Goal: Task Accomplishment & Management: Use online tool/utility

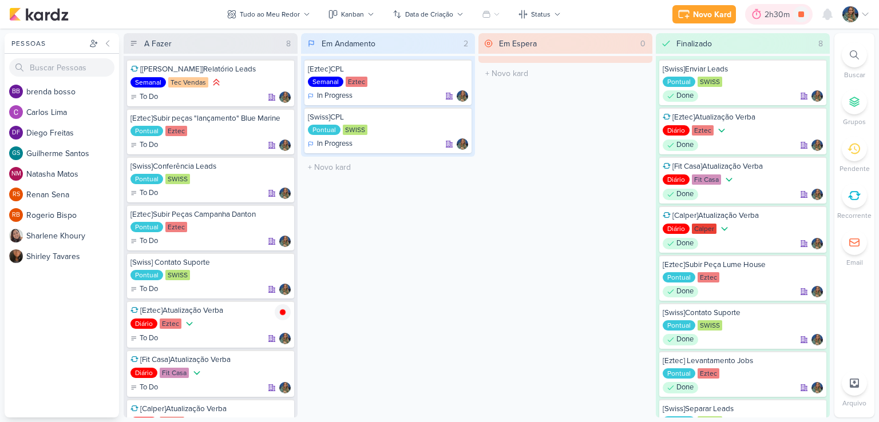
click at [776, 14] on div "2h30m" at bounding box center [779, 15] width 29 height 12
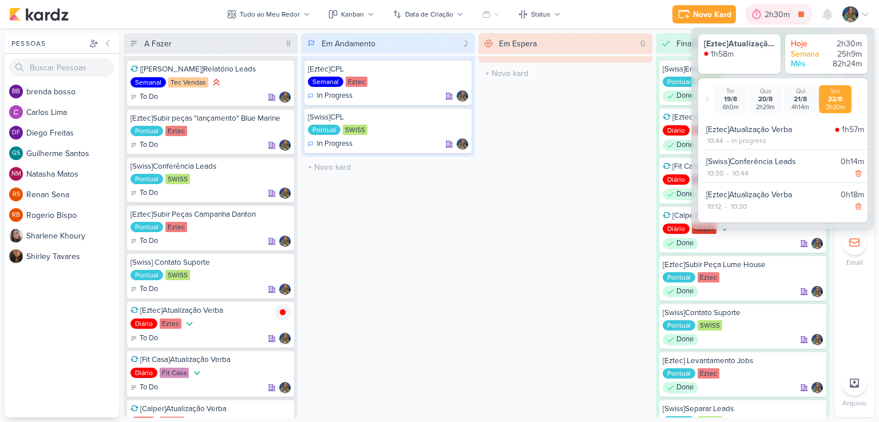
click at [770, 16] on div "2h30m" at bounding box center [779, 15] width 29 height 12
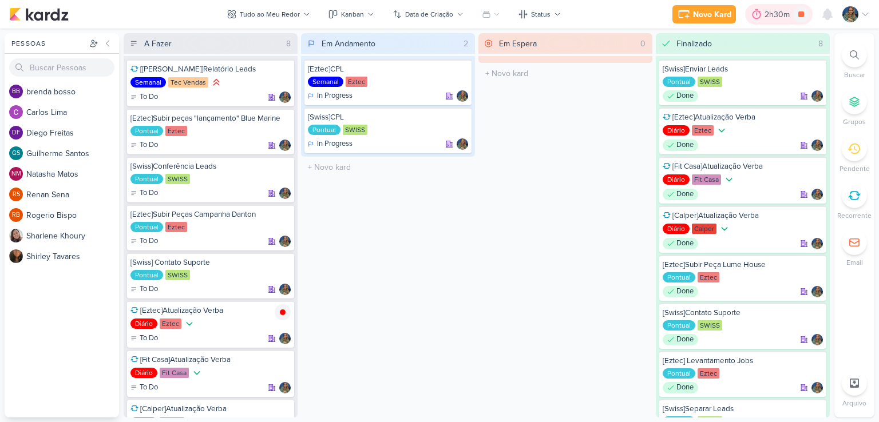
click at [770, 16] on div "2h30m" at bounding box center [779, 15] width 29 height 12
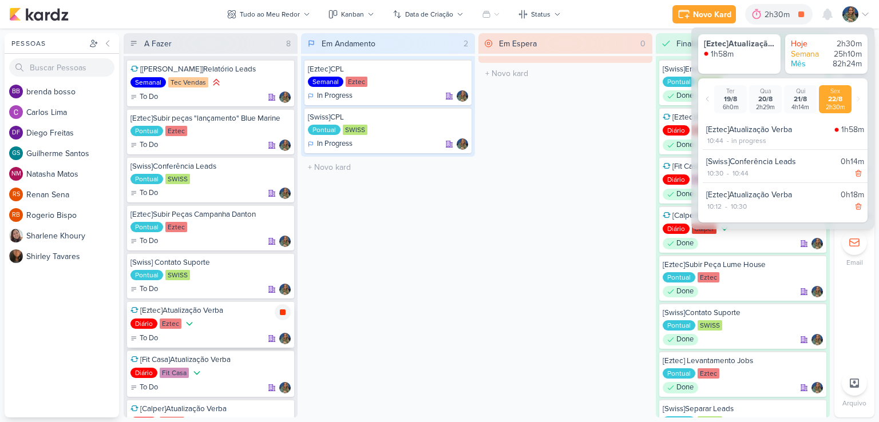
click at [283, 310] on icon at bounding box center [283, 313] width 6 height 6
click at [577, 134] on div "Em Espera 0 O título do kard deve ter menos que 100 caracteres" at bounding box center [565, 225] width 174 height 385
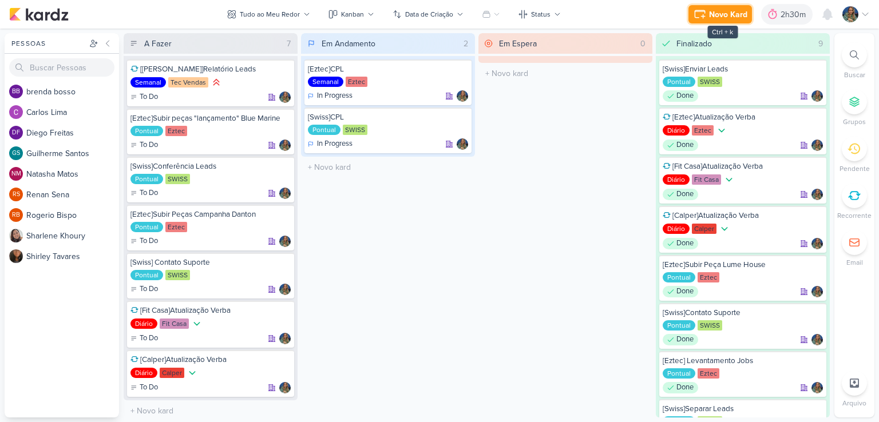
click at [711, 17] on div "Novo Kard" at bounding box center [728, 15] width 38 height 12
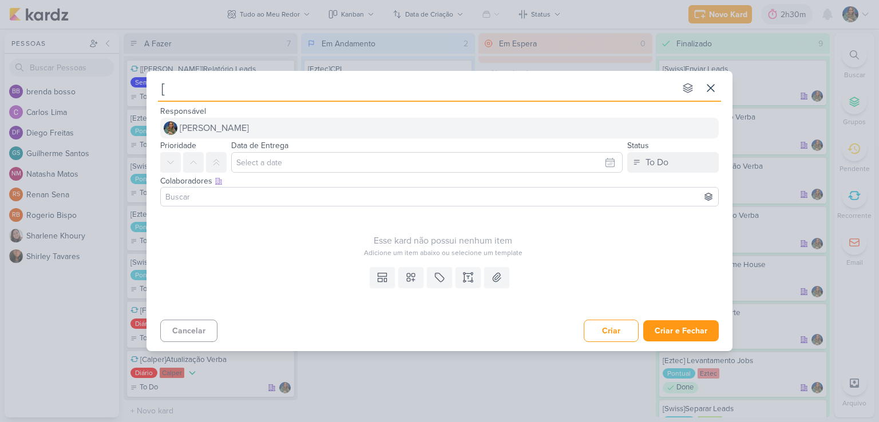
type input "[E"
type input "[Ez"
type input "[Eztec"
type input "[Eztec]S"
type input "[Eztec]Subir peças animadas Lu"
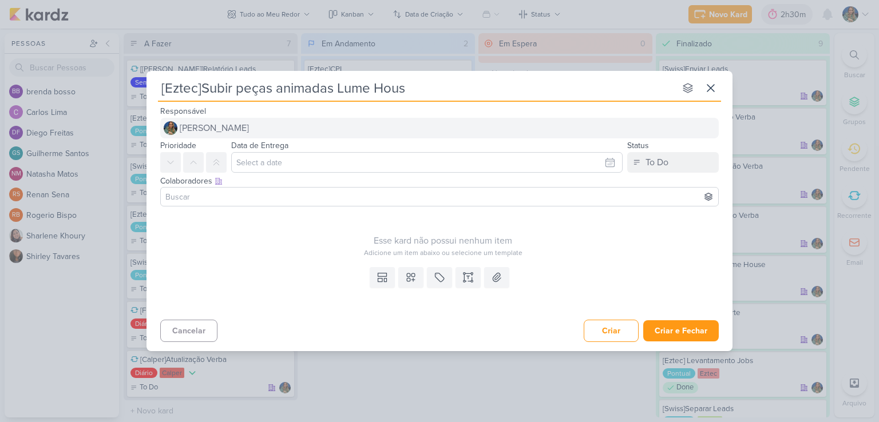
type input "[Eztec]Subir peças animadas Lume House"
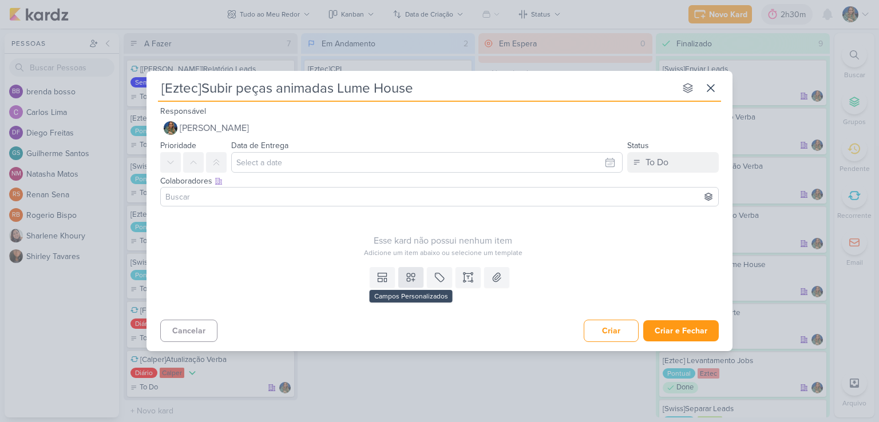
type input "[Eztec]Subir peças animadas Lume House"
click at [410, 282] on icon at bounding box center [410, 277] width 11 height 11
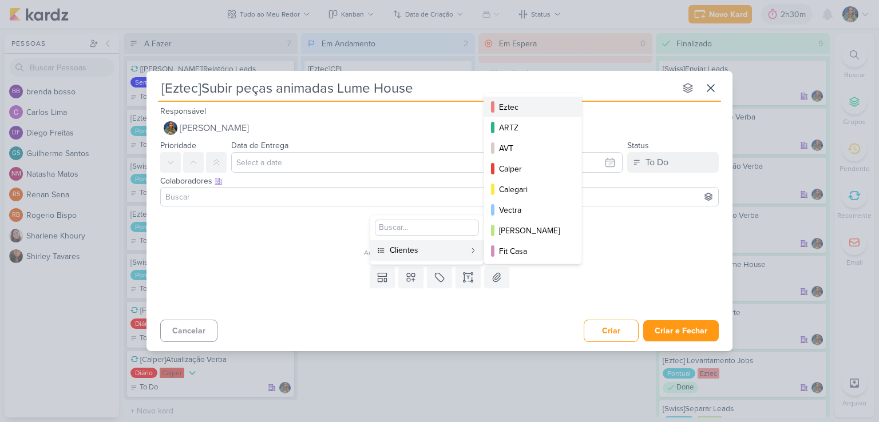
click at [509, 101] on div "Eztec" at bounding box center [533, 107] width 69 height 12
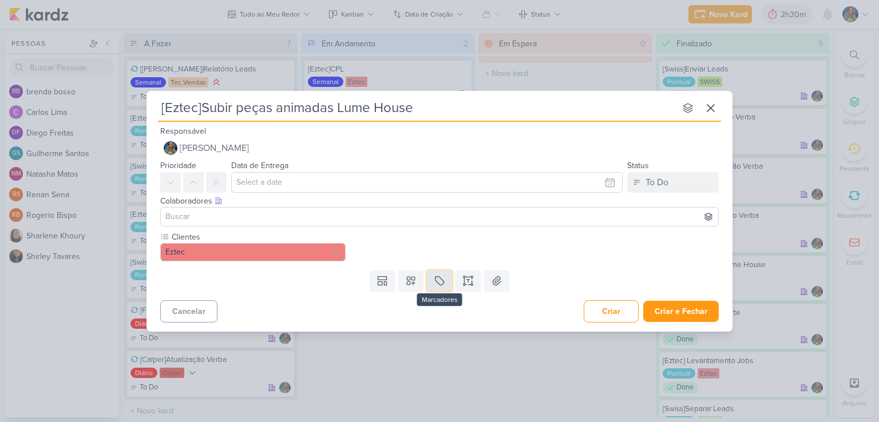
click at [448, 279] on button at bounding box center [439, 281] width 25 height 21
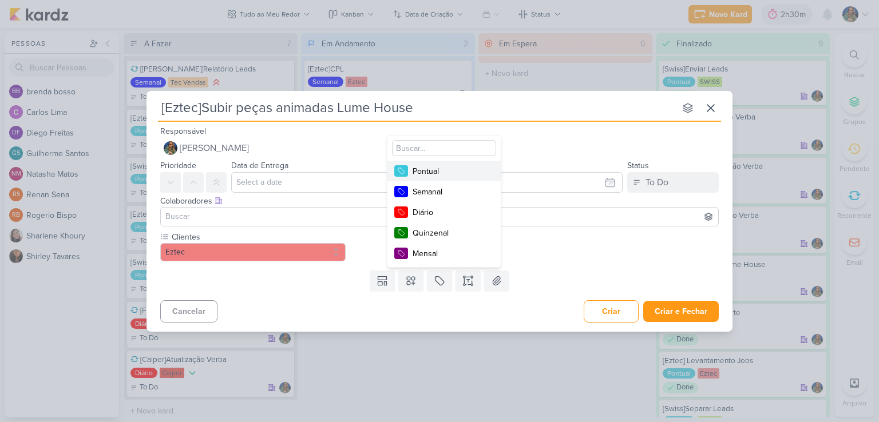
click at [447, 168] on div "Pontual" at bounding box center [450, 171] width 74 height 12
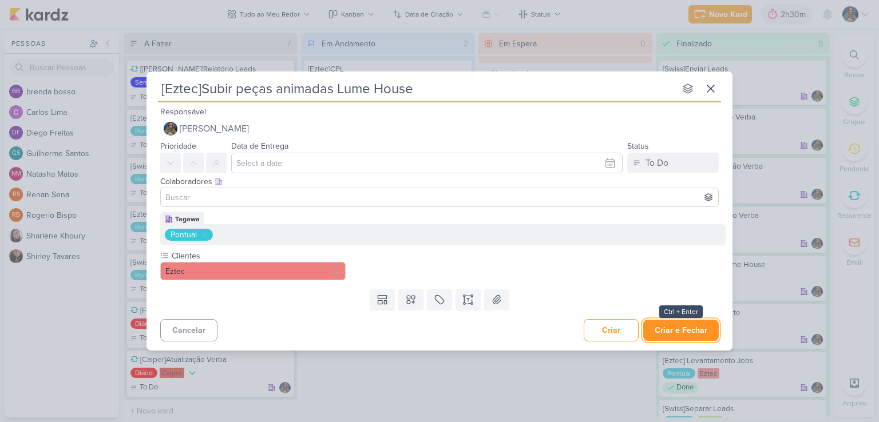
click at [689, 330] on button "Criar e Fechar" at bounding box center [681, 330] width 76 height 21
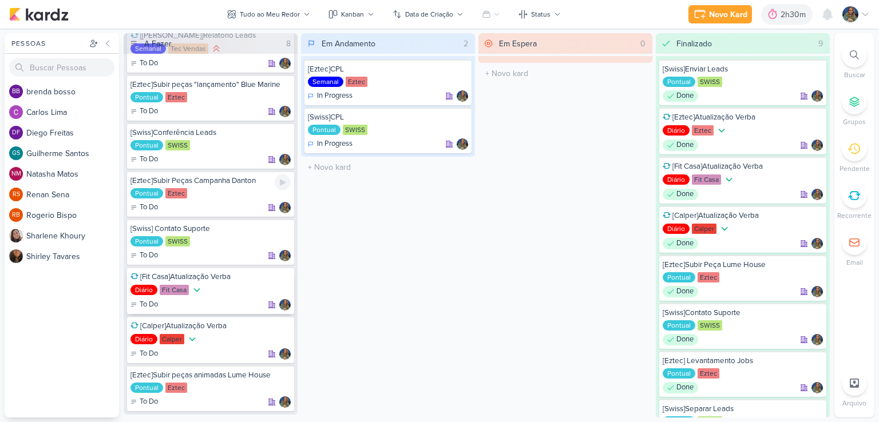
scroll to position [50, 0]
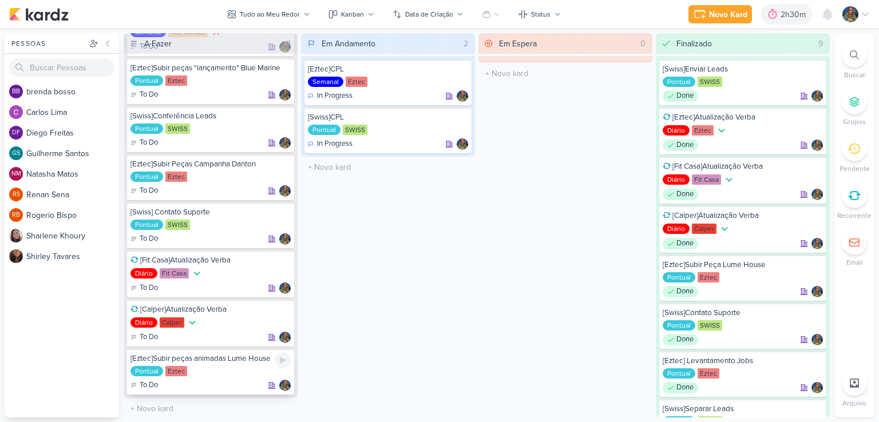
click at [234, 362] on div "[Eztec]Subir peças animadas Lume House Pontual Eztec To Do" at bounding box center [210, 372] width 167 height 46
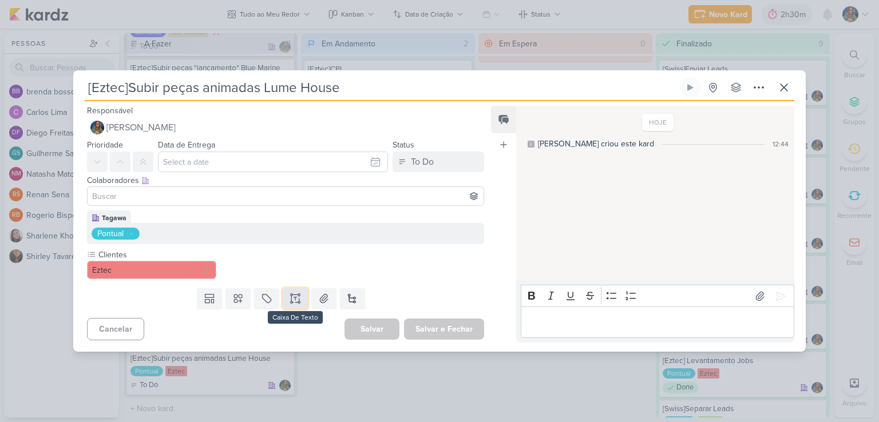
click at [298, 299] on icon at bounding box center [295, 298] width 11 height 11
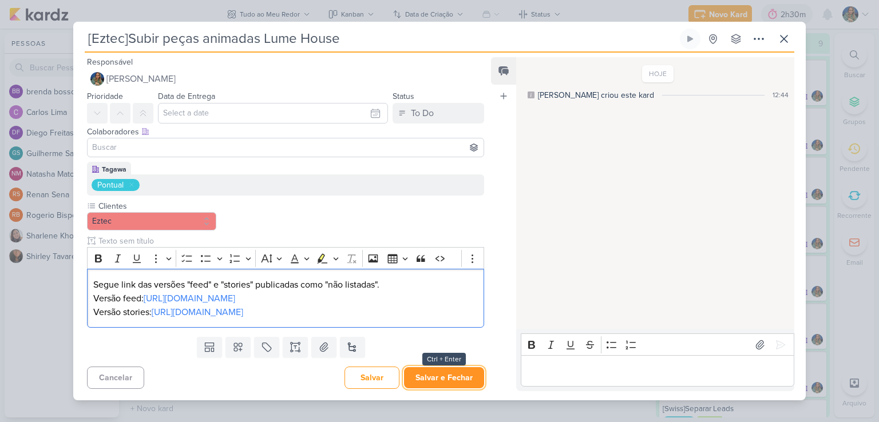
click at [432, 381] on button "Salvar e Fechar" at bounding box center [444, 377] width 80 height 21
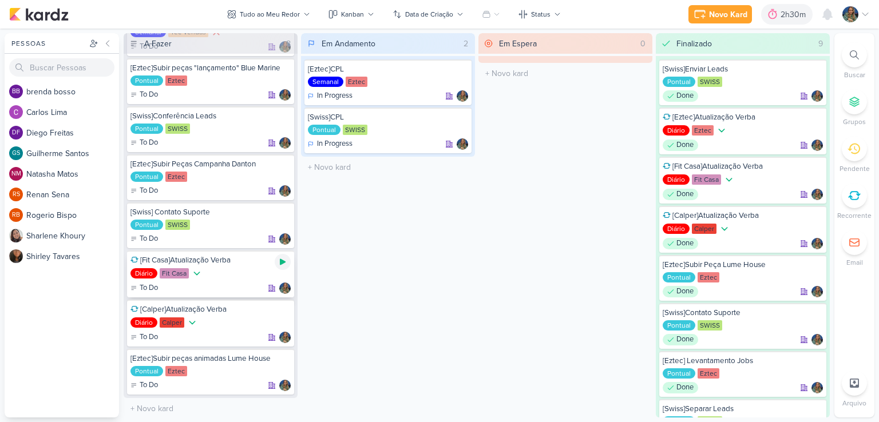
click at [286, 260] on icon at bounding box center [282, 262] width 9 height 9
click at [281, 264] on icon at bounding box center [282, 262] width 9 height 9
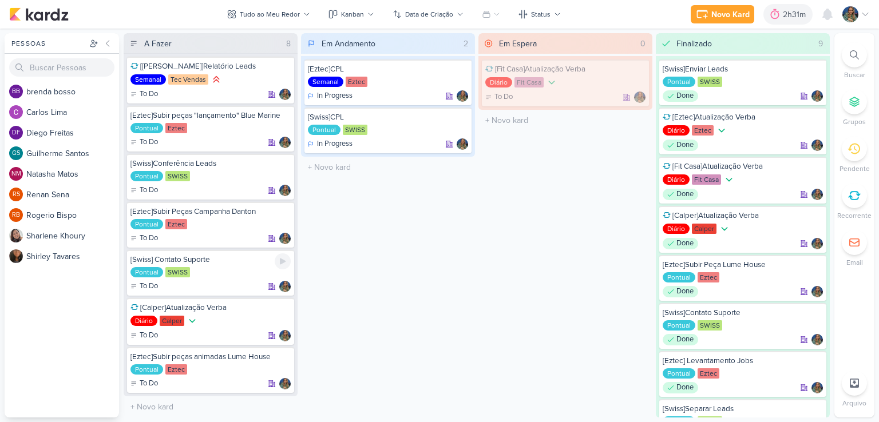
scroll to position [1, 0]
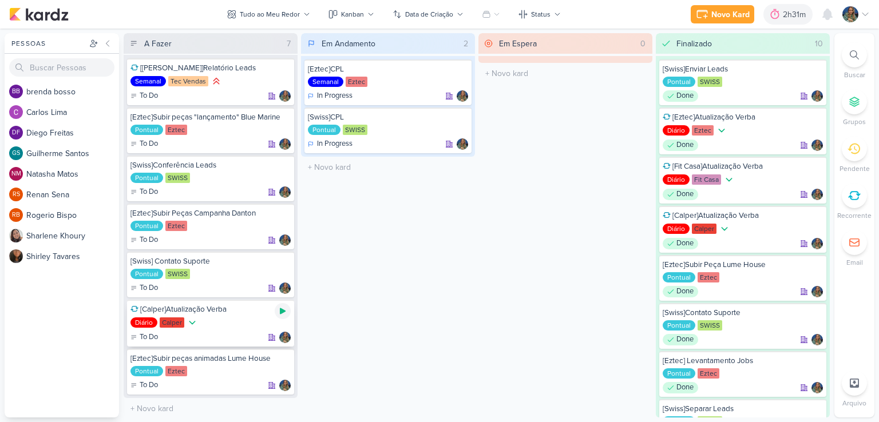
click at [279, 307] on icon at bounding box center [282, 311] width 9 height 9
click at [279, 312] on icon at bounding box center [282, 311] width 9 height 9
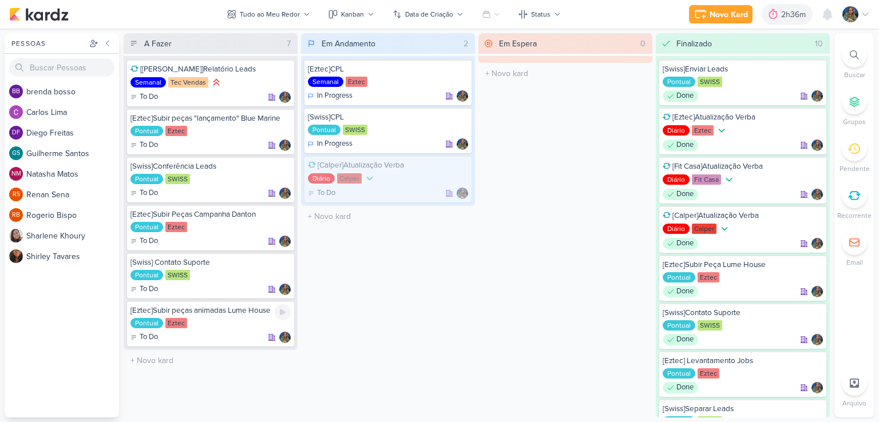
scroll to position [0, 0]
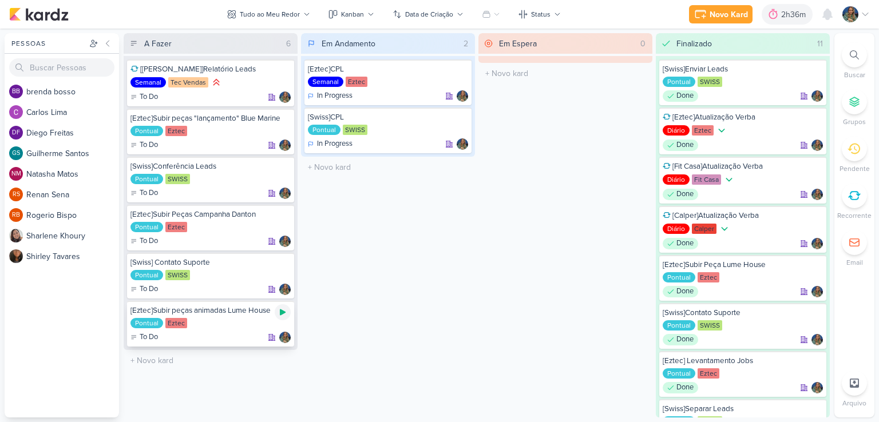
click at [288, 311] on div at bounding box center [283, 312] width 16 height 16
click at [760, 17] on icon at bounding box center [757, 14] width 9 height 10
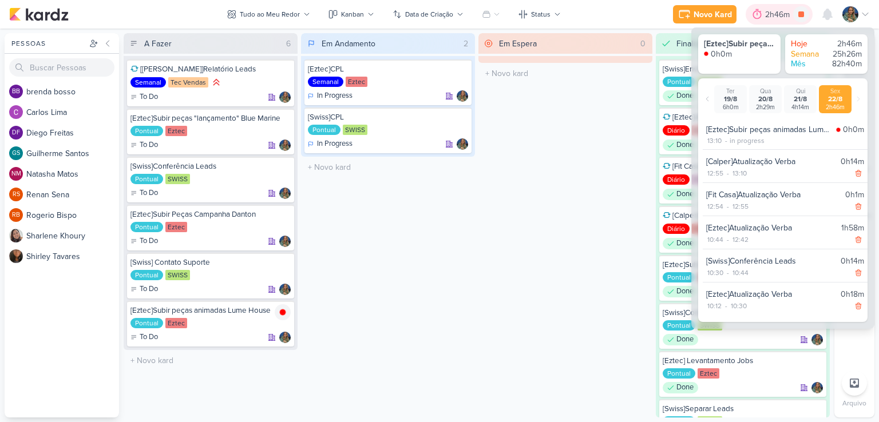
click at [760, 17] on icon at bounding box center [757, 14] width 9 height 10
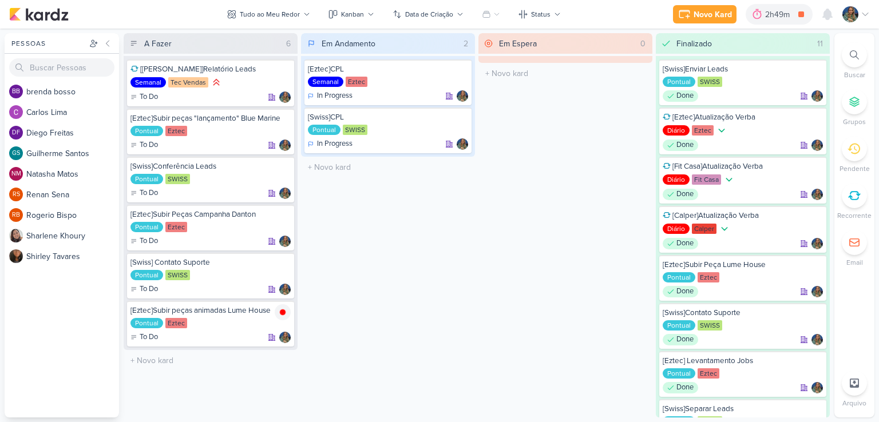
click at [580, 316] on div "Em Espera 0 O título do kard deve ter menos que 100 caracteres" at bounding box center [565, 225] width 174 height 385
drag, startPoint x: 565, startPoint y: 293, endPoint x: 547, endPoint y: 270, distance: 29.3
click at [565, 292] on div "Em Espera 0 O título do kard deve ter menos que 100 caracteres" at bounding box center [565, 225] width 174 height 385
click at [282, 315] on icon at bounding box center [282, 312] width 9 height 9
click at [802, 12] on div "3h0m" at bounding box center [797, 15] width 24 height 12
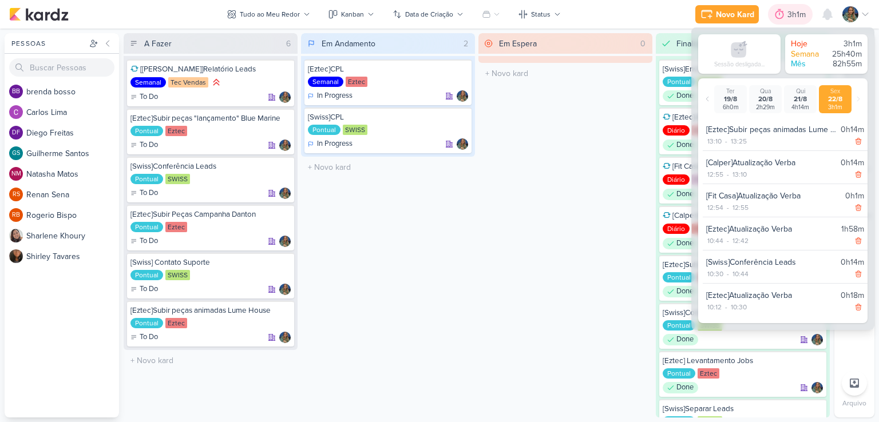
click at [801, 13] on div "3h1m" at bounding box center [799, 15] width 22 height 12
